Goal: Download file/media

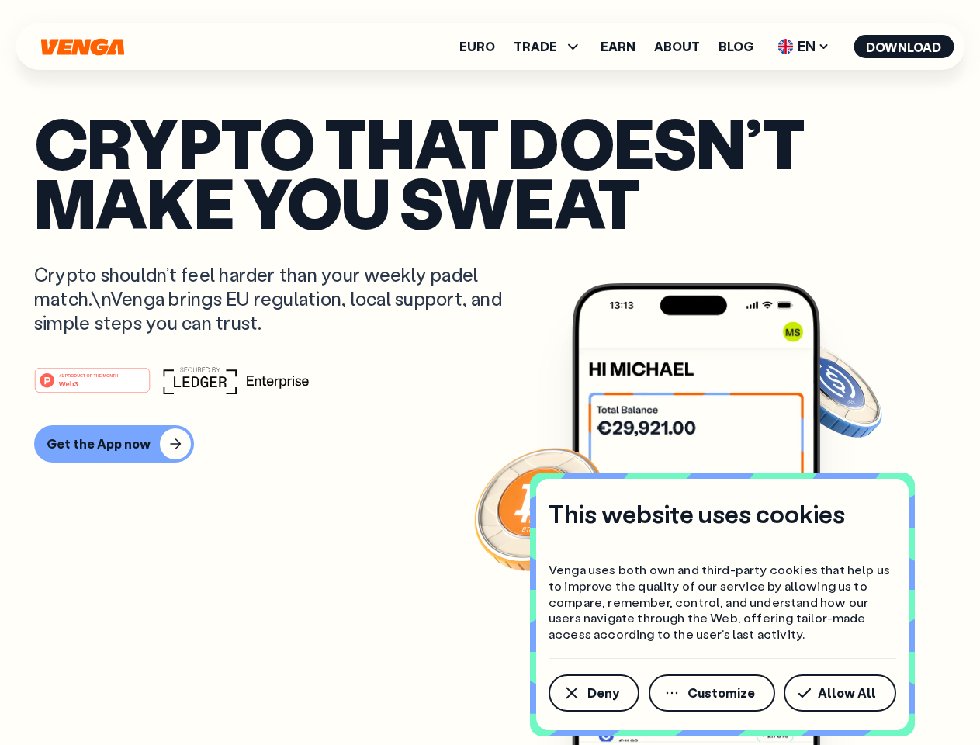
click at [490, 373] on div "#1 PRODUCT OF THE MONTH Web3" at bounding box center [490, 380] width 912 height 28
click at [593, 693] on span "Deny" at bounding box center [604, 693] width 32 height 12
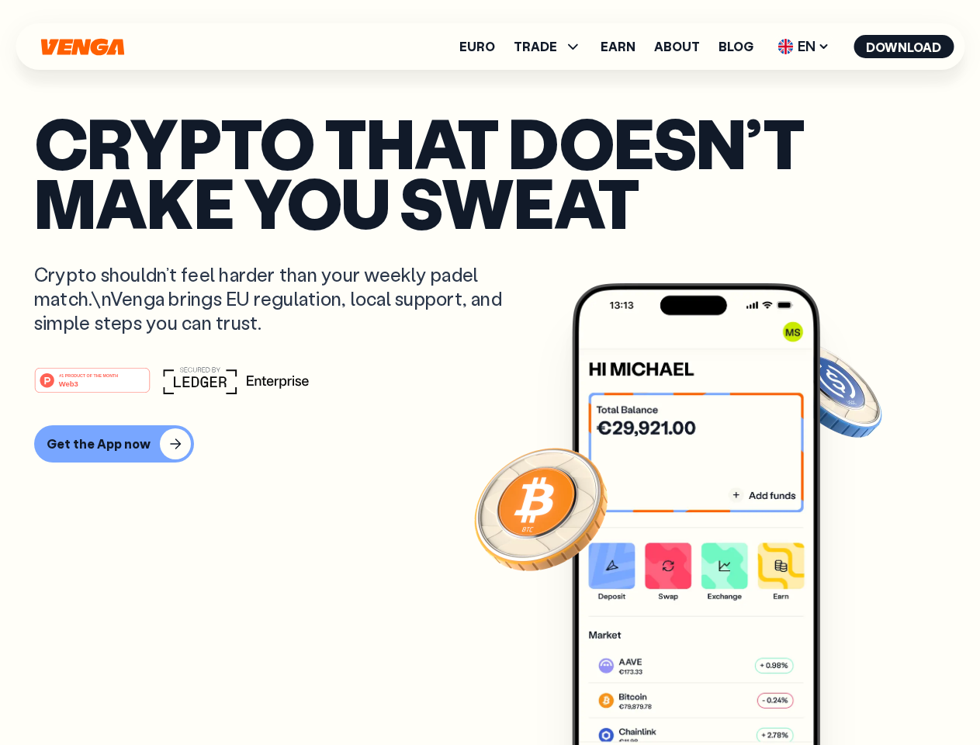
click at [713, 693] on img at bounding box center [696, 543] width 248 height 520
click at [843, 693] on article "Crypto that doesn’t make you sweat Crypto shouldn’t feel harder than your weekl…" at bounding box center [490, 404] width 912 height 582
click at [553, 47] on span "TRADE" at bounding box center [535, 46] width 43 height 12
click at [804, 47] on span "EN" at bounding box center [803, 46] width 63 height 25
click at [904, 47] on button "Download" at bounding box center [904, 46] width 100 height 23
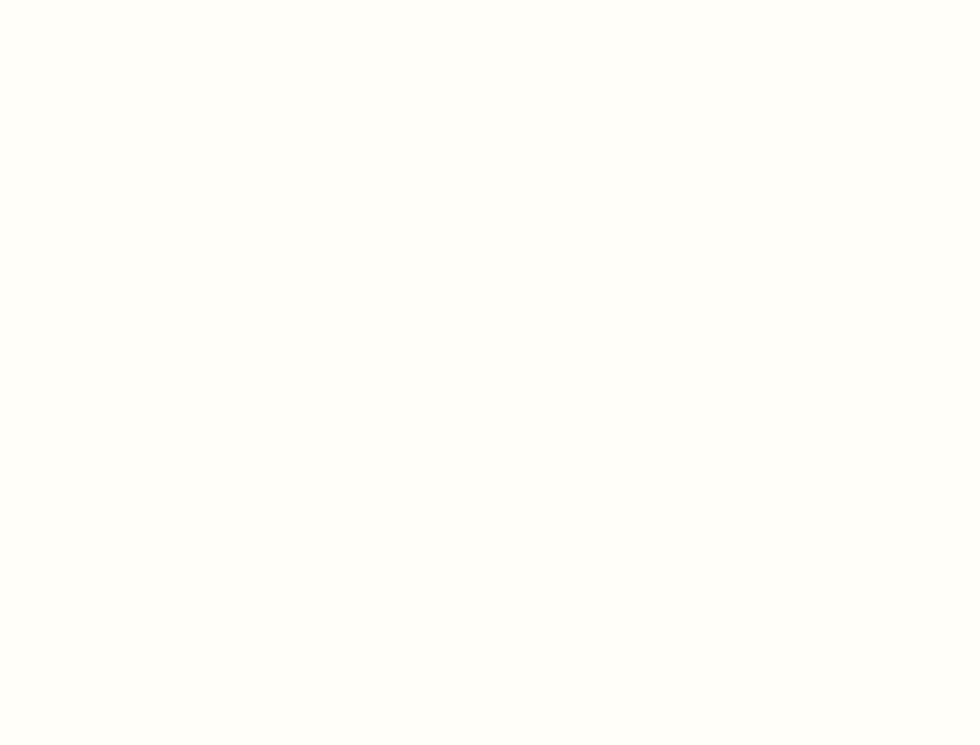
click at [490, 0] on html "This website uses cookies Venga uses both own and third-party cookies that help…" at bounding box center [490, 0] width 980 height 0
click at [112, 0] on html "This website uses cookies Venga uses both own and third-party cookies that help…" at bounding box center [490, 0] width 980 height 0
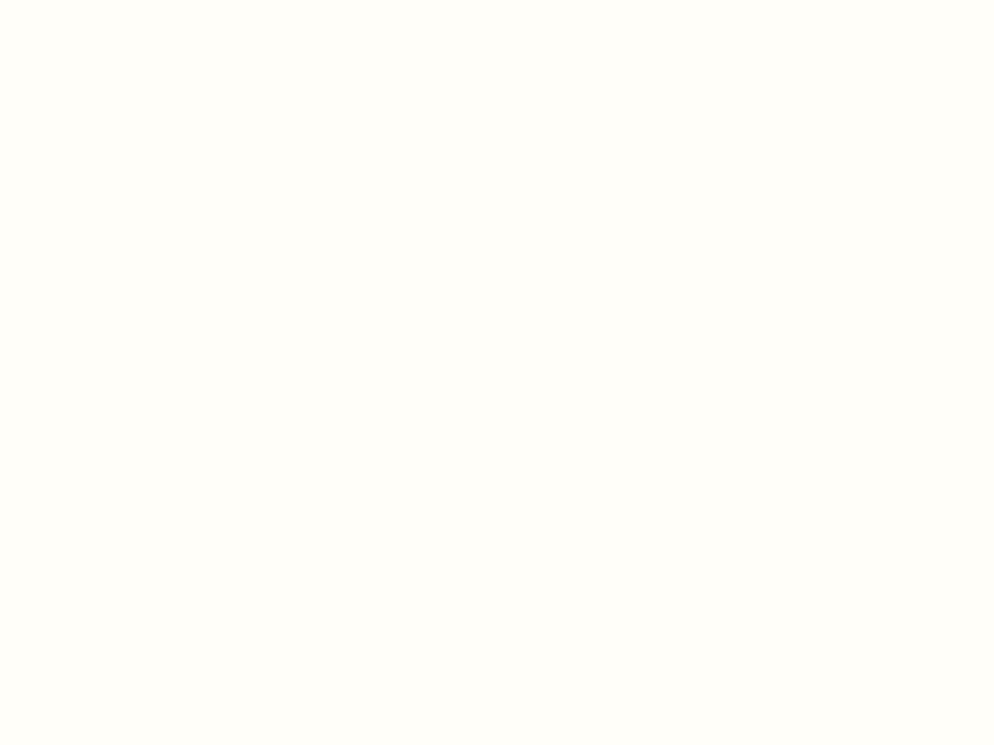
click at [95, 0] on html "This website uses cookies Venga uses both own and third-party cookies that help…" at bounding box center [497, 0] width 994 height 0
